Goal: Task Accomplishment & Management: Use online tool/utility

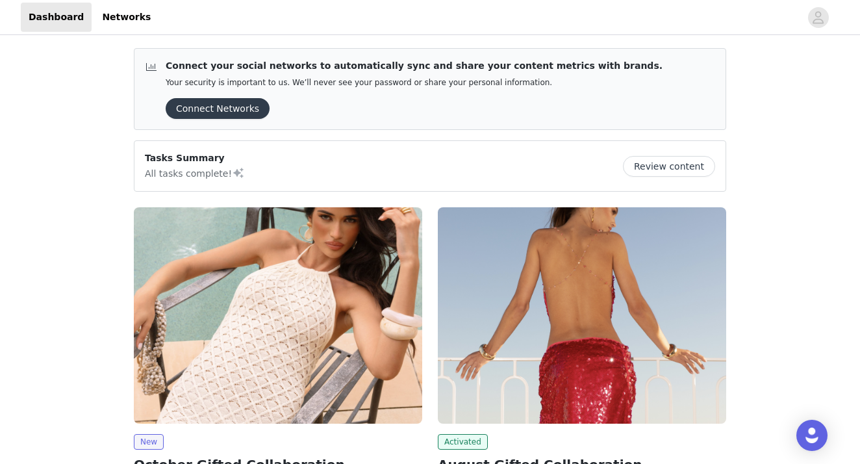
scroll to position [119, 0]
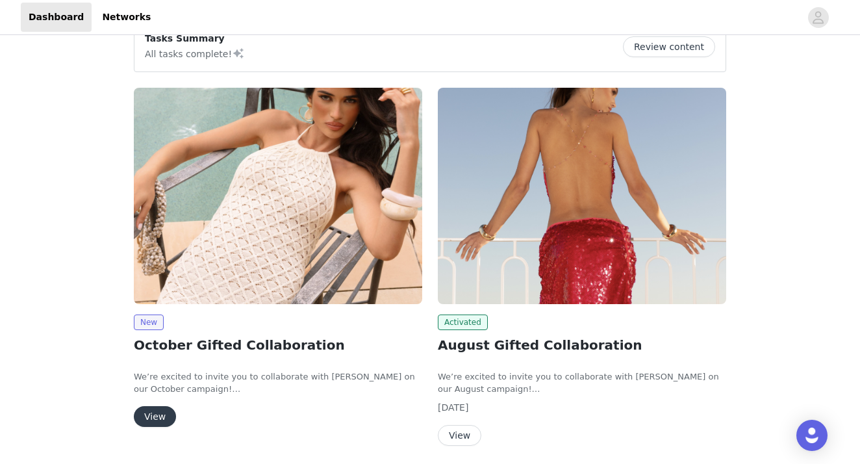
click at [149, 416] on button "View" at bounding box center [155, 416] width 42 height 21
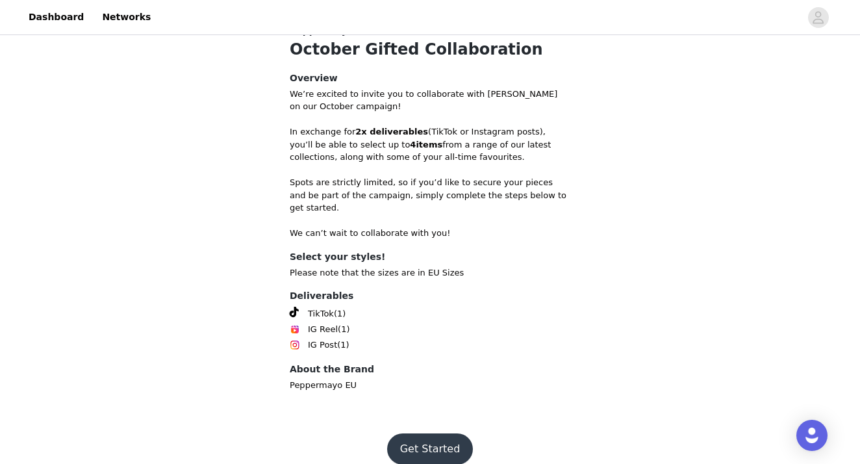
scroll to position [388, 0]
click at [414, 440] on button "Get Started" at bounding box center [430, 449] width 86 height 31
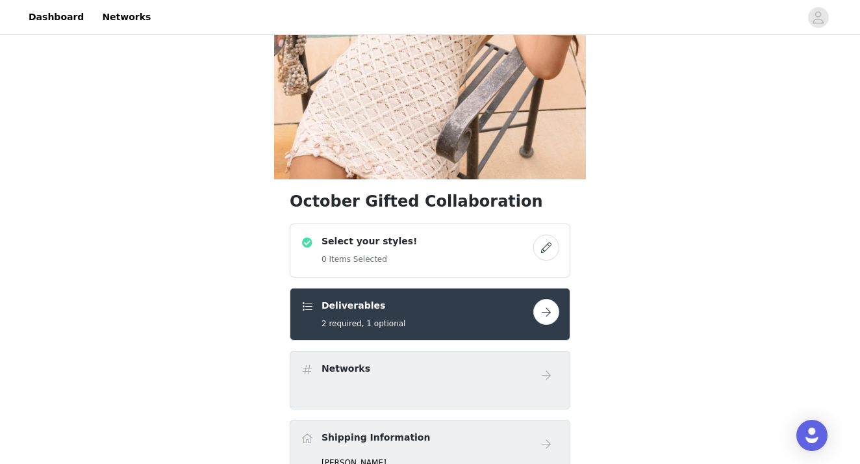
scroll to position [199, 0]
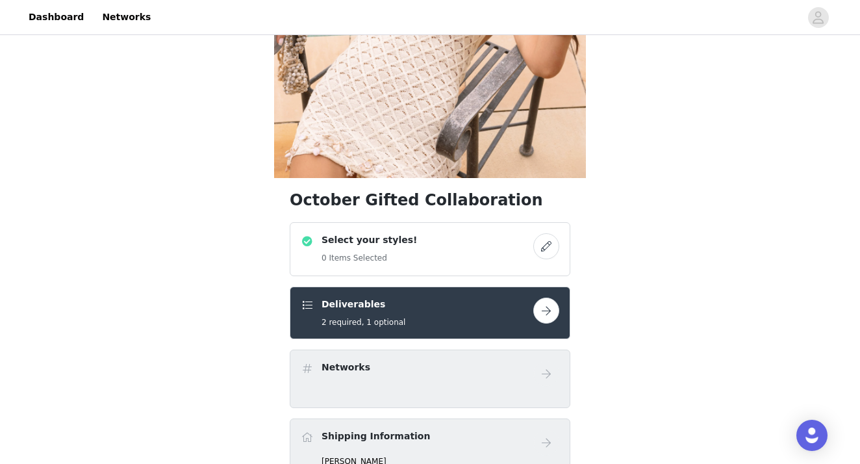
click at [544, 231] on div "Select your styles! 0 Items Selected" at bounding box center [430, 249] width 280 height 54
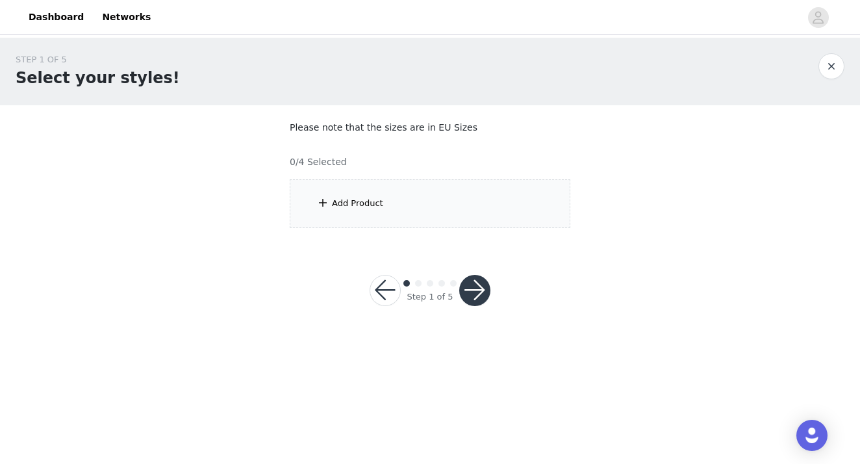
click at [401, 197] on div "Add Product" at bounding box center [430, 203] width 280 height 49
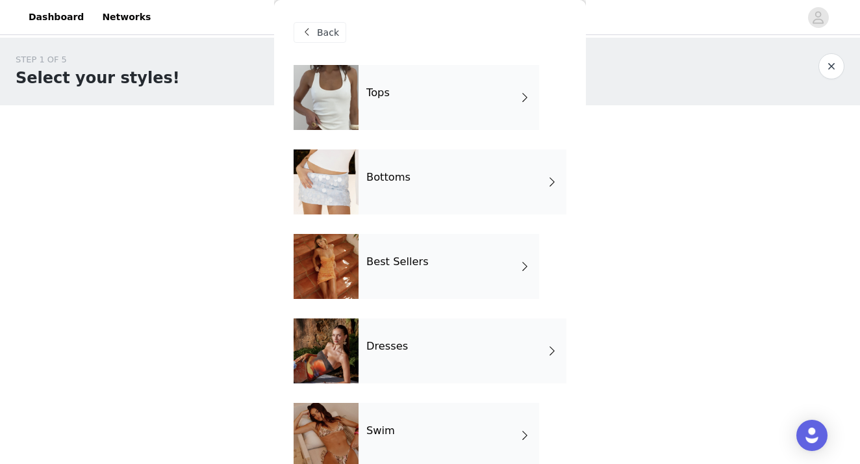
click at [404, 100] on div "Tops" at bounding box center [448, 97] width 181 height 65
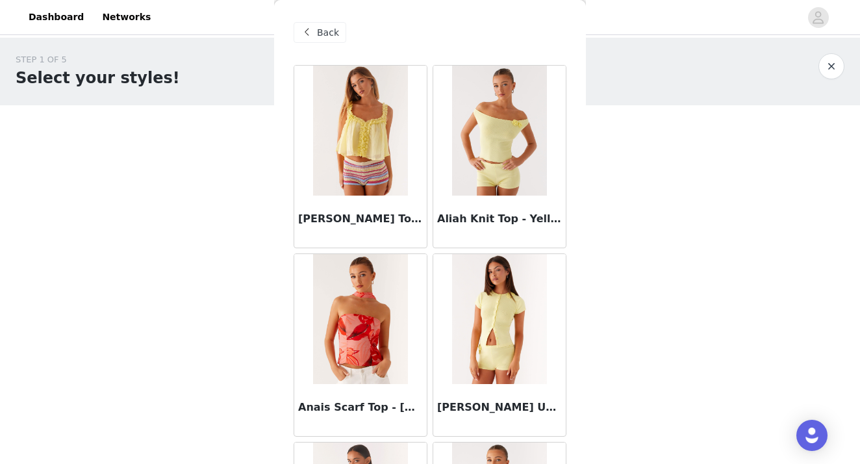
click at [312, 27] on span at bounding box center [307, 33] width 16 height 16
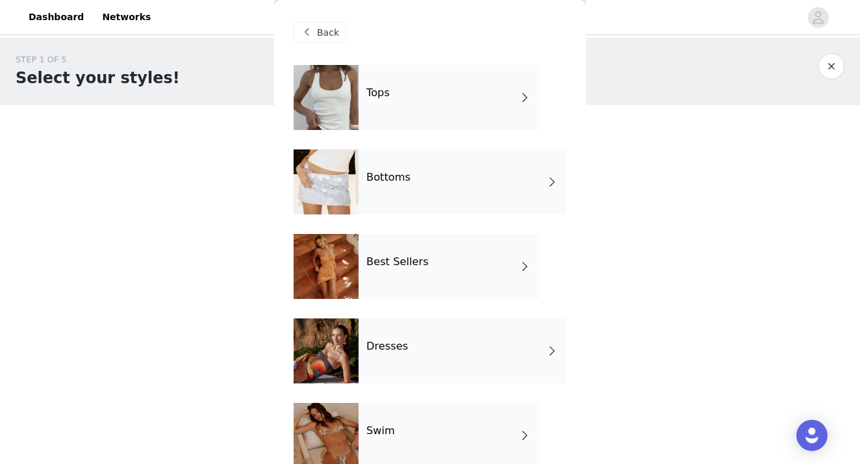
click at [388, 281] on div "Best Sellers" at bounding box center [448, 266] width 181 height 65
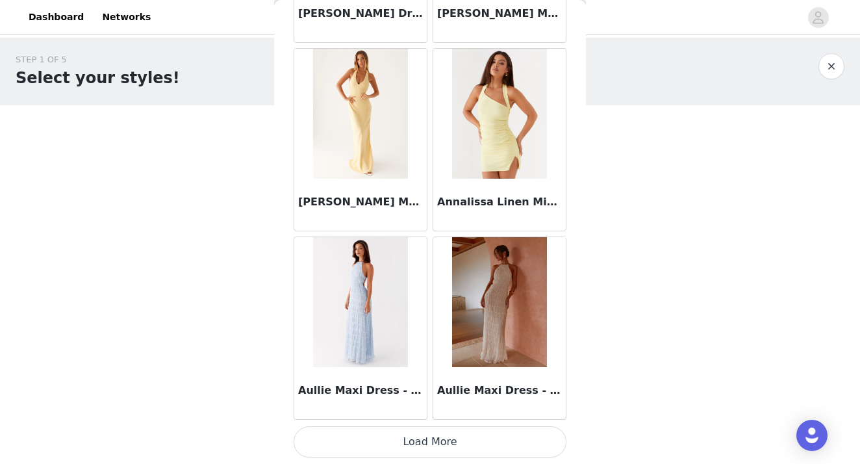
click at [421, 434] on button "Load More" at bounding box center [429, 441] width 273 height 31
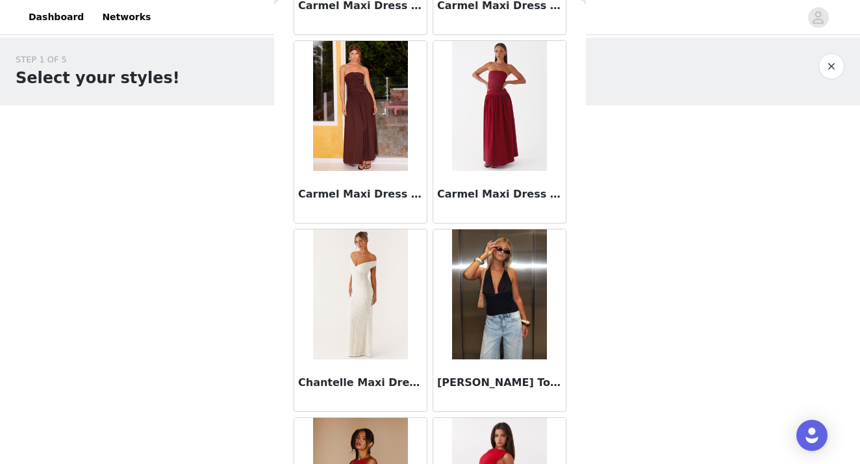
scroll to position [3040, 0]
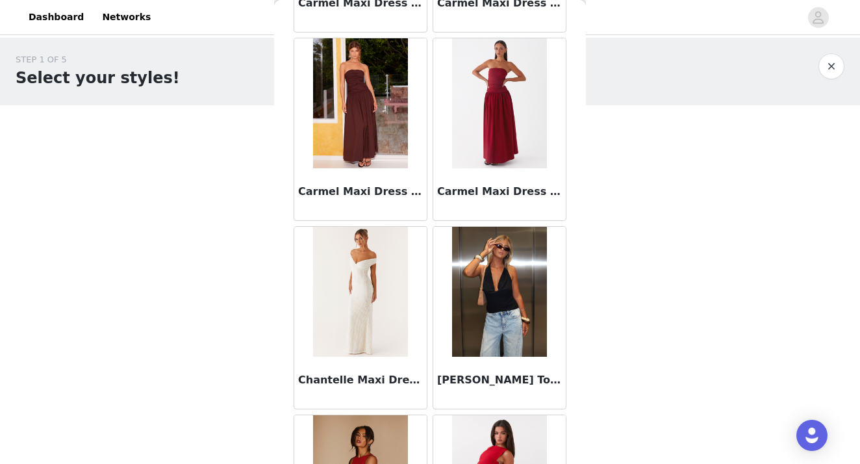
click at [338, 250] on img at bounding box center [360, 292] width 94 height 130
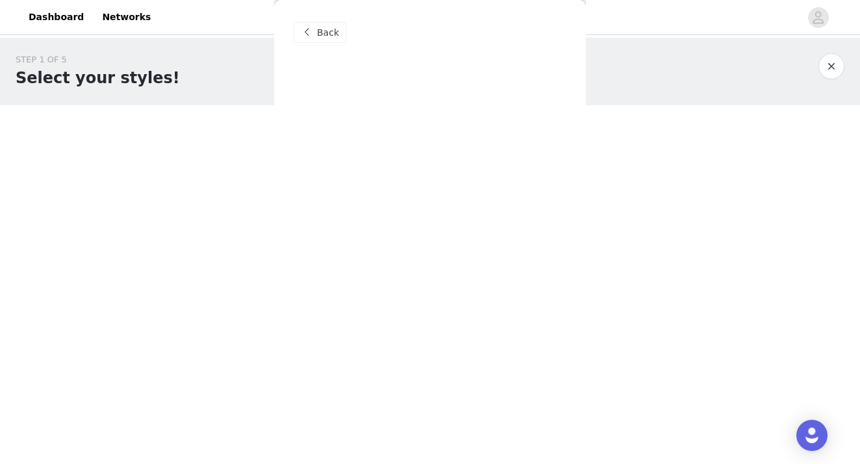
scroll to position [0, 0]
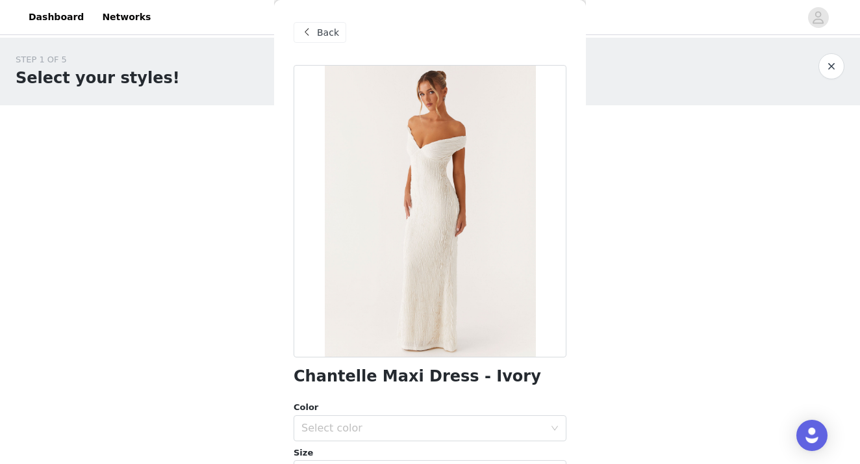
click at [536, 243] on div "Back Chantelle Maxi Dress - Ivory Color Select color Size Select size Peppermay…" at bounding box center [430, 232] width 312 height 464
click at [335, 42] on div "Back" at bounding box center [319, 32] width 53 height 21
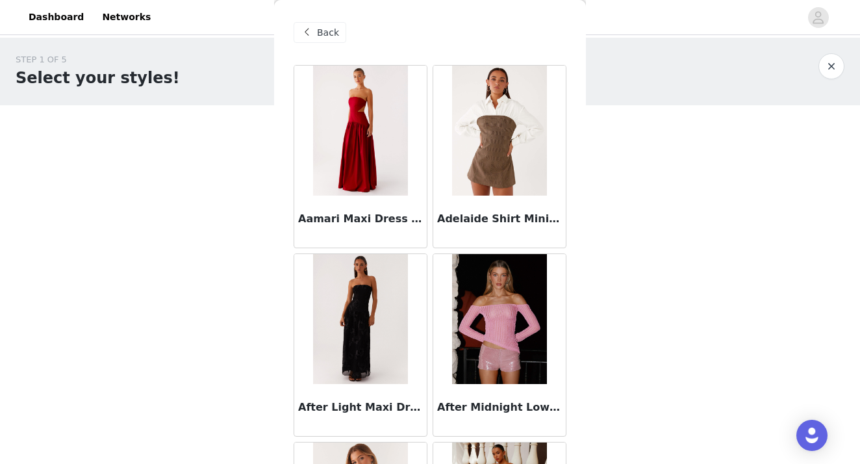
click at [316, 34] on div "Back" at bounding box center [319, 32] width 53 height 21
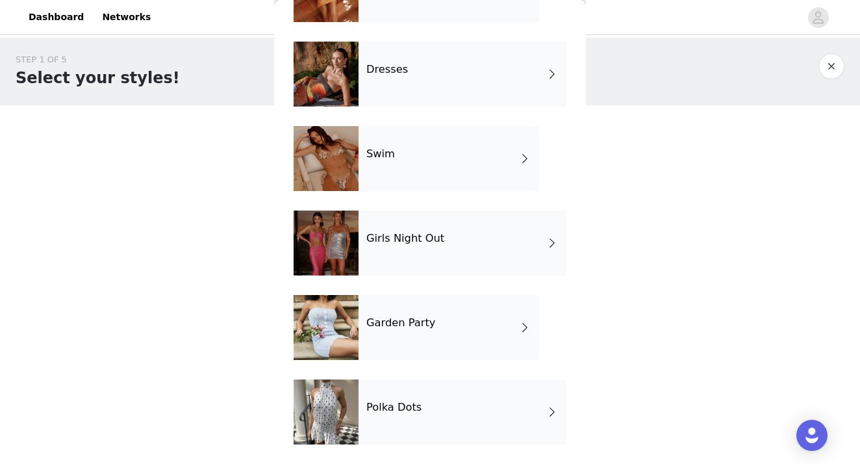
scroll to position [277, 0]
click at [413, 227] on div "Girls Night Out" at bounding box center [462, 242] width 208 height 65
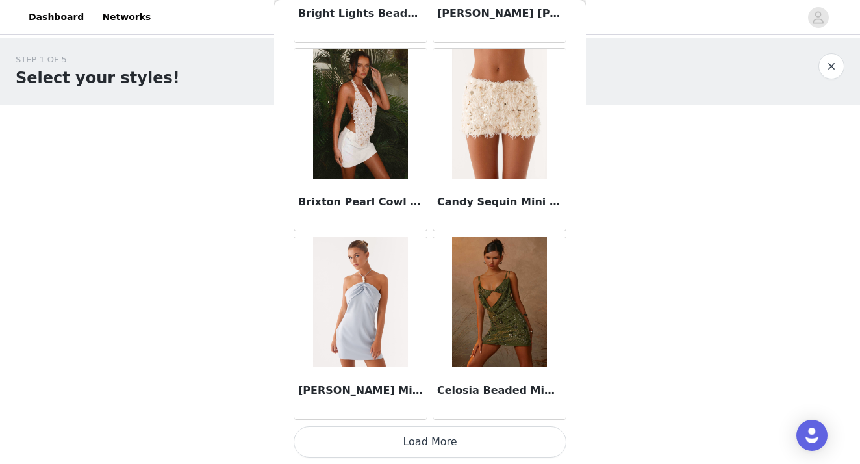
scroll to position [1523, 0]
click at [428, 447] on button "Load More" at bounding box center [429, 441] width 273 height 31
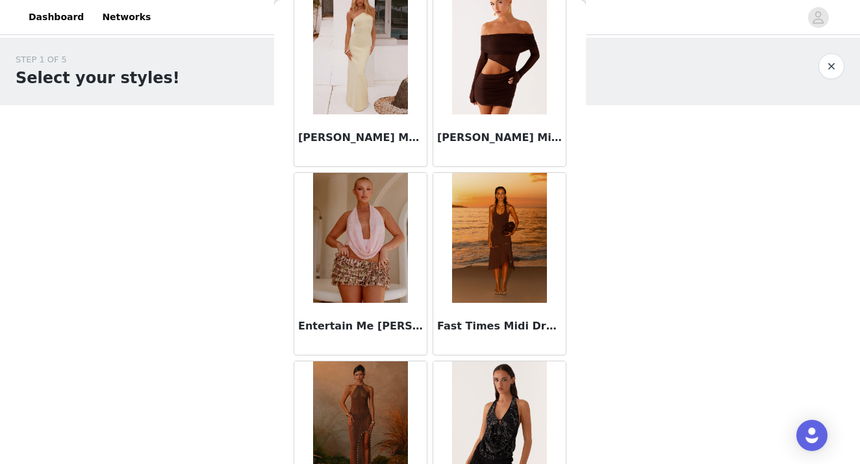
scroll to position [2521, 0]
